Goal: Transaction & Acquisition: Subscribe to service/newsletter

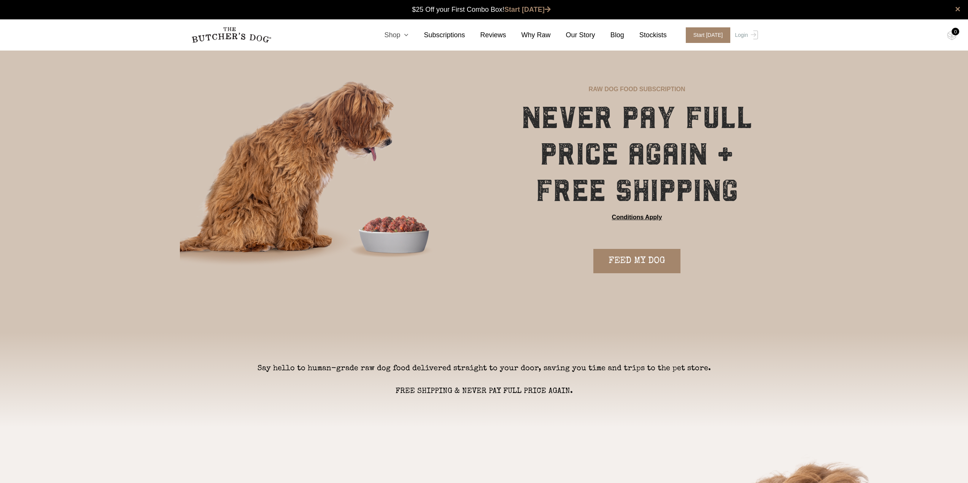
click at [408, 36] on icon at bounding box center [404, 35] width 8 height 7
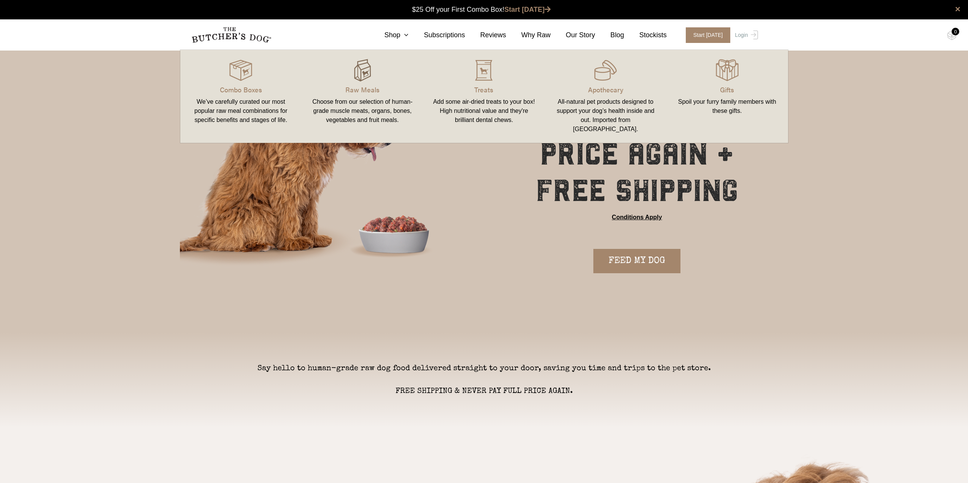
click at [369, 75] on img at bounding box center [362, 70] width 23 height 23
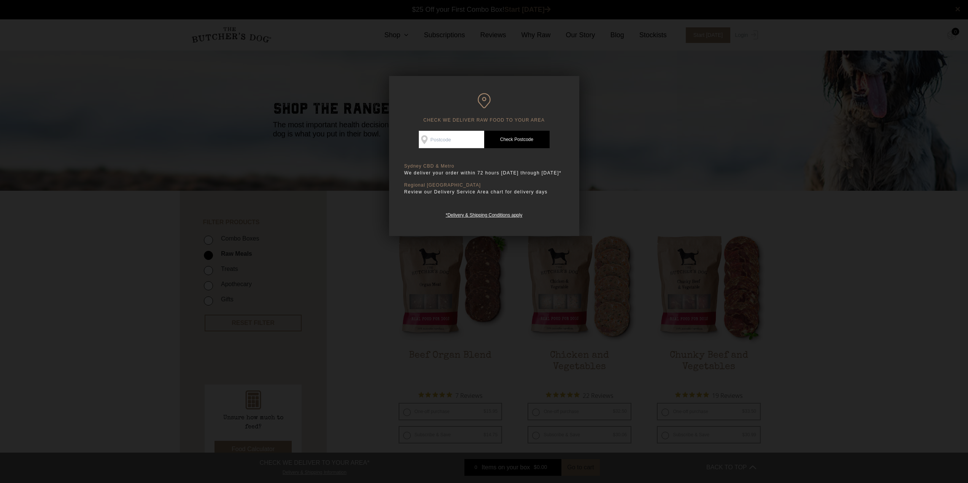
click at [451, 143] on input "Check Availability At" at bounding box center [451, 139] width 65 height 17
type input "5251"
click at [505, 144] on link "Check Postcode" at bounding box center [516, 139] width 65 height 17
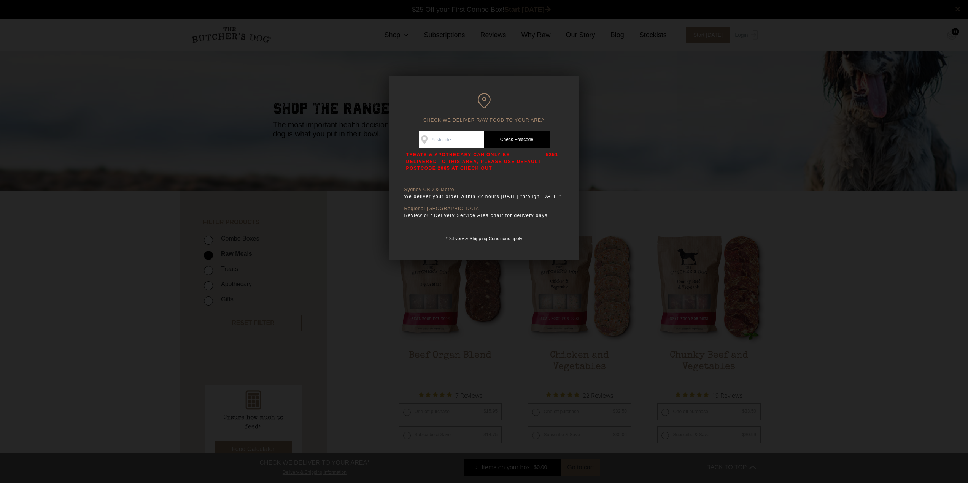
click at [440, 142] on input "Check Availability At" at bounding box center [451, 139] width 65 height 17
click at [567, 186] on div "CHECK WE DELIVER RAW FOOD TO YOUR AREA Good news! We deliver to your area Check…" at bounding box center [484, 168] width 190 height 184
